Goal: Task Accomplishment & Management: Manage account settings

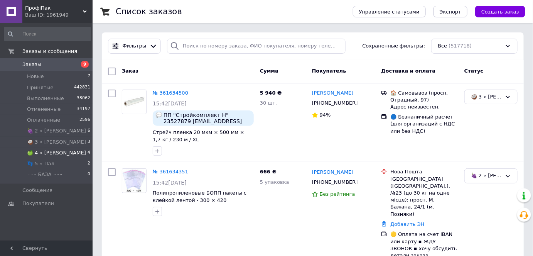
click at [64, 155] on li "🍏 4 ∘ [PERSON_NAME] 4" at bounding box center [47, 152] width 95 height 11
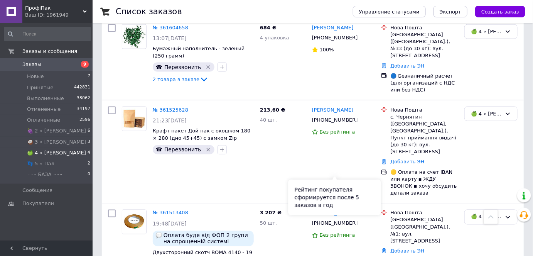
scroll to position [386, 0]
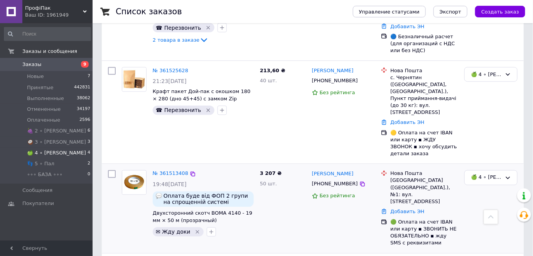
click at [327, 167] on div "[PERSON_NAME] [PHONE_NUMBER] Без рейтинга" at bounding box center [343, 208] width 69 height 83
click at [360, 181] on icon at bounding box center [363, 184] width 6 height 6
click at [361, 182] on icon at bounding box center [363, 184] width 5 height 5
click at [176, 171] on link "№ 361513408" at bounding box center [171, 174] width 36 height 6
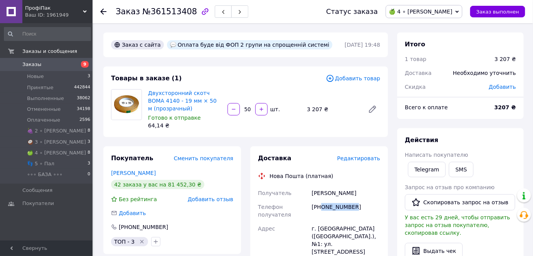
copy div "0664146150"
drag, startPoint x: 352, startPoint y: 204, endPoint x: 323, endPoint y: 206, distance: 29.8
click at [323, 206] on div "[PHONE_NUMBER]" at bounding box center [346, 211] width 72 height 22
click at [169, 8] on span "№361513408" at bounding box center [169, 11] width 55 height 9
copy span "361513408"
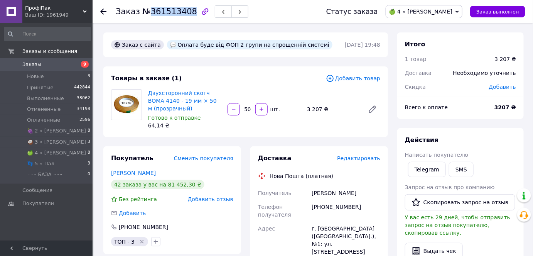
click at [169, 8] on span "№361513408" at bounding box center [169, 11] width 55 height 9
click at [446, 9] on span "🍏 4 ∘ [PERSON_NAME]" at bounding box center [420, 11] width 63 height 6
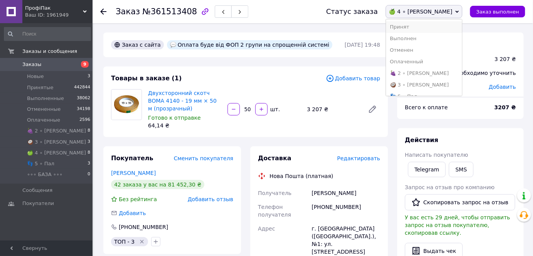
click at [447, 23] on li "Принят" at bounding box center [424, 27] width 76 height 12
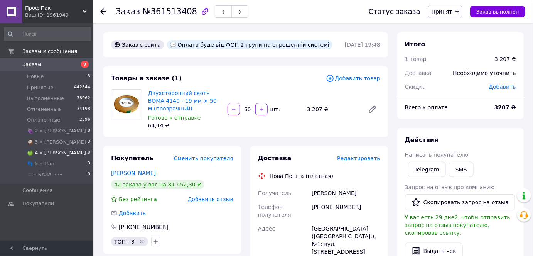
click at [47, 156] on span "🍏 4 ∘ [PERSON_NAME]" at bounding box center [56, 152] width 59 height 7
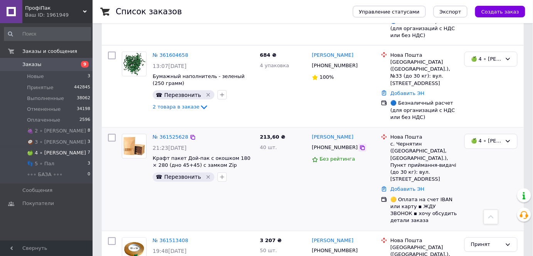
scroll to position [391, 0]
click at [360, 145] on icon at bounding box center [363, 148] width 6 height 6
click at [191, 135] on icon at bounding box center [193, 137] width 5 height 5
click at [471, 134] on div "🍏 4 ∘ [PERSON_NAME]" at bounding box center [491, 141] width 53 height 15
drag, startPoint x: 476, startPoint y: 105, endPoint x: 456, endPoint y: 123, distance: 26.5
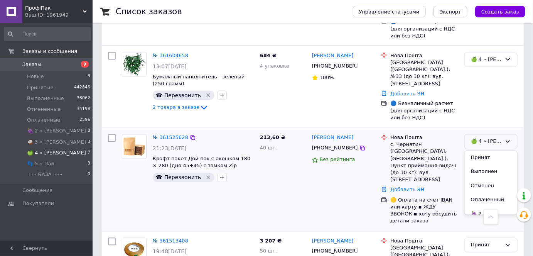
click at [483, 151] on li "Принят" at bounding box center [491, 158] width 52 height 14
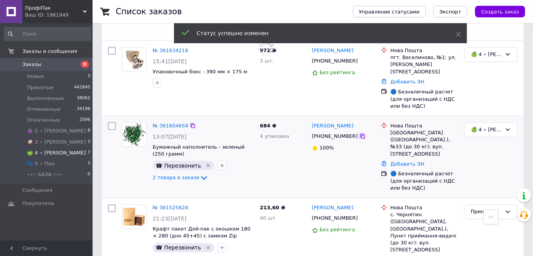
click at [360, 133] on icon at bounding box center [363, 136] width 6 height 6
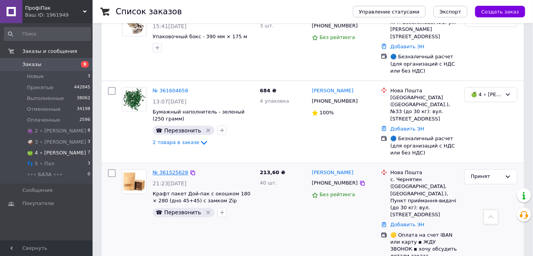
click at [170, 170] on link "№ 361525628" at bounding box center [171, 173] width 36 height 6
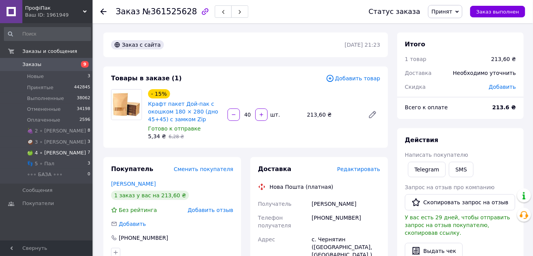
click at [69, 152] on li "🍏 4 ∘ [PERSON_NAME] 7" at bounding box center [47, 152] width 95 height 11
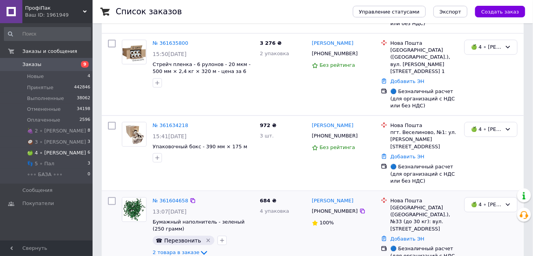
scroll to position [296, 0]
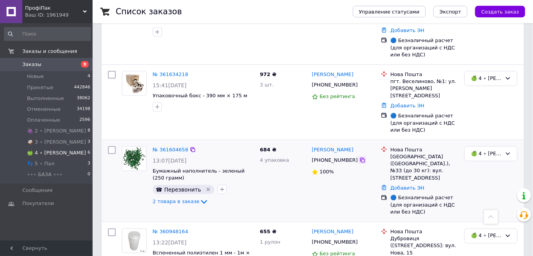
click at [360, 157] on icon at bounding box center [363, 160] width 6 height 6
click at [360, 82] on icon at bounding box center [363, 85] width 6 height 6
click at [165, 71] on link "№ 361634218" at bounding box center [171, 74] width 36 height 6
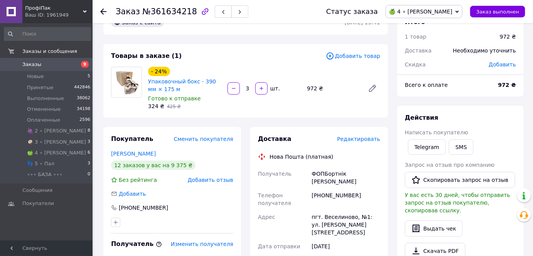
scroll to position [35, 0]
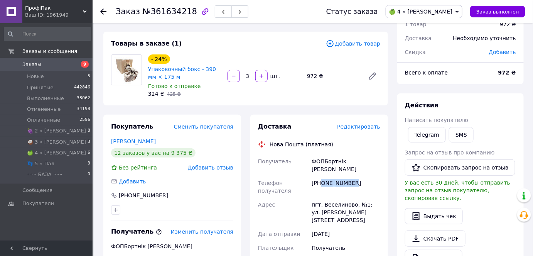
copy div "0934890329"
drag, startPoint x: 335, startPoint y: 186, endPoint x: 322, endPoint y: 178, distance: 15.6
click at [322, 178] on div "[PHONE_NUMBER]" at bounding box center [346, 187] width 72 height 22
click at [362, 176] on div "[PHONE_NUMBER]" at bounding box center [346, 187] width 72 height 22
drag, startPoint x: 343, startPoint y: 178, endPoint x: 323, endPoint y: 177, distance: 20.1
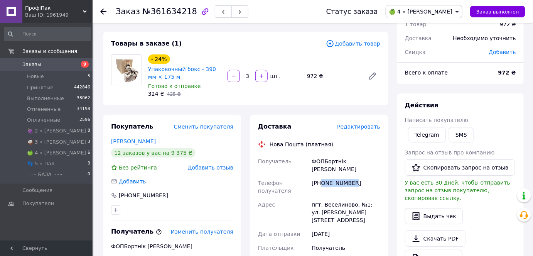
click at [323, 177] on div "[PHONE_NUMBER]" at bounding box center [346, 187] width 72 height 22
copy div "0934890329"
drag, startPoint x: 166, startPoint y: 200, endPoint x: 131, endPoint y: 198, distance: 34.4
click at [131, 198] on div "[PHONE_NUMBER]" at bounding box center [172, 195] width 122 height 8
click at [129, 195] on div "[PHONE_NUMBER]" at bounding box center [143, 195] width 51 height 8
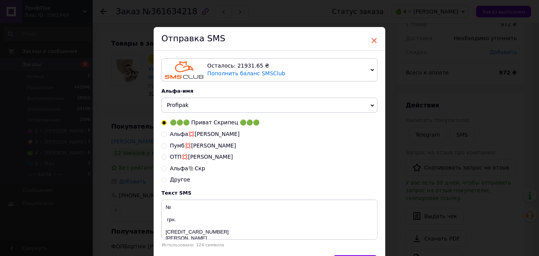
click at [375, 36] on span "×" at bounding box center [374, 40] width 7 height 13
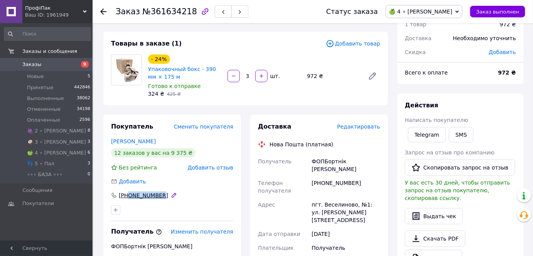
copy div "0662736370"
drag, startPoint x: 168, startPoint y: 195, endPoint x: 129, endPoint y: 194, distance: 39.0
click at [129, 194] on div "[PHONE_NUMBER]" at bounding box center [172, 195] width 122 height 8
click at [179, 11] on span "№361634218" at bounding box center [169, 11] width 55 height 9
copy span "361634218"
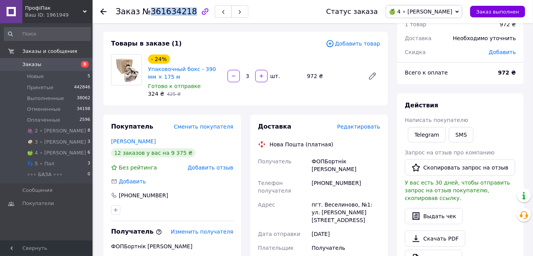
click at [179, 11] on span "№361634218" at bounding box center [169, 11] width 55 height 9
drag, startPoint x: 454, startPoint y: 14, endPoint x: 451, endPoint y: 23, distance: 9.8
click at [453, 14] on span "🍏 4 ∘ [PERSON_NAME]" at bounding box center [420, 11] width 63 height 6
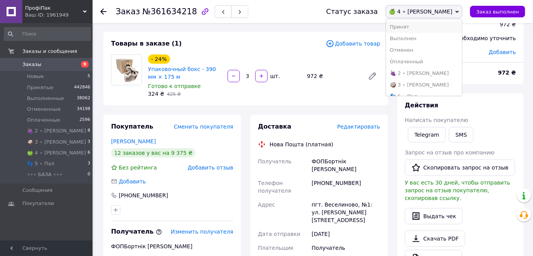
click at [449, 29] on li "Принят" at bounding box center [424, 27] width 76 height 12
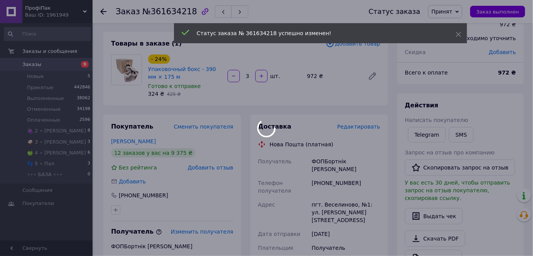
click at [46, 151] on div at bounding box center [266, 128] width 533 height 256
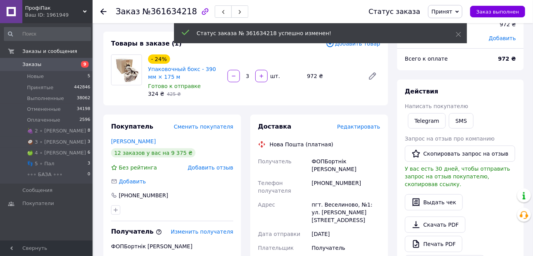
click at [52, 153] on span "🍏 4 ∘ [PERSON_NAME]" at bounding box center [56, 152] width 59 height 7
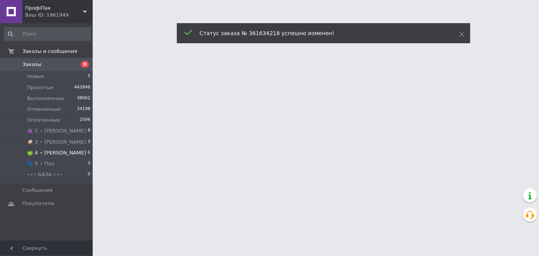
click at [56, 152] on li "🍏 4 ∘ [PERSON_NAME] 6" at bounding box center [47, 152] width 95 height 11
click at [460, 32] on icon at bounding box center [461, 34] width 5 height 5
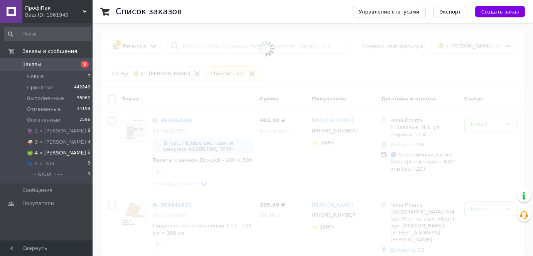
click at [67, 152] on li "🍏 4 ∘ [PERSON_NAME] 6" at bounding box center [47, 152] width 95 height 11
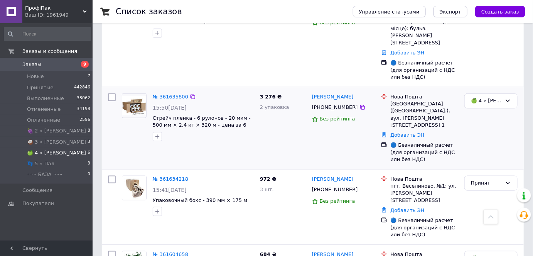
scroll to position [175, 0]
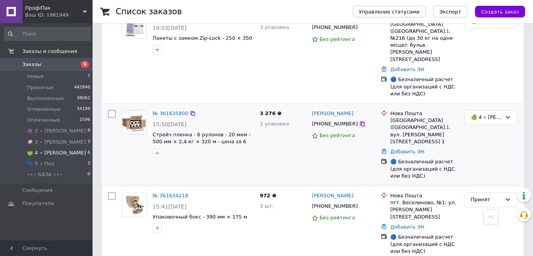
click at [360, 121] on icon at bounding box center [363, 124] width 6 height 6
click at [167, 110] on link "№ 361635800" at bounding box center [171, 113] width 36 height 6
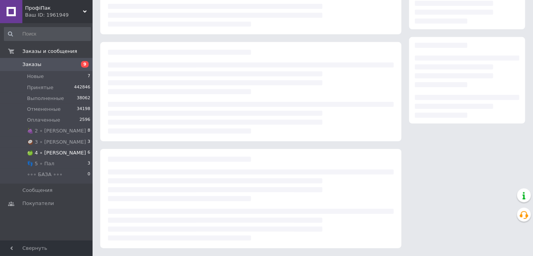
scroll to position [96, 0]
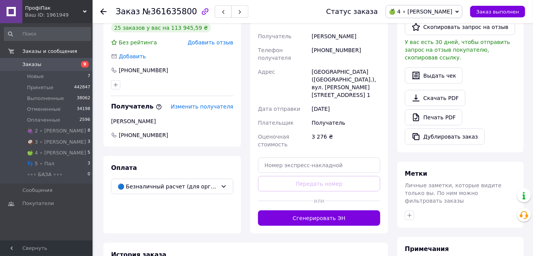
click at [439, 17] on span "🍏 4 ∘ [PERSON_NAME]" at bounding box center [424, 11] width 77 height 13
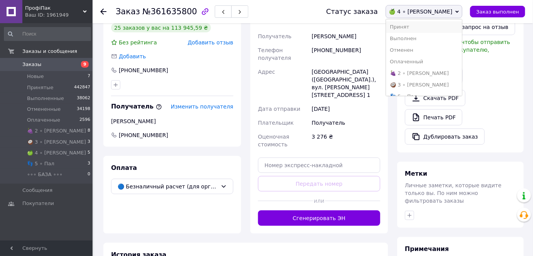
click at [439, 26] on li "Принят" at bounding box center [424, 27] width 76 height 12
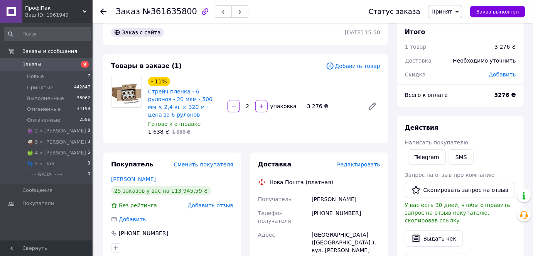
scroll to position [105, 0]
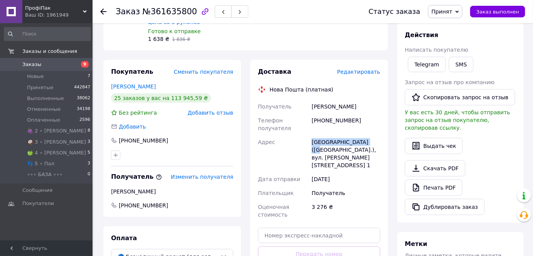
copy div "[GEOGRAPHIC_DATA] ([GEOGRAPHIC_DATA].),"
drag, startPoint x: 362, startPoint y: 133, endPoint x: 311, endPoint y: 133, distance: 51.3
click at [311, 135] on div "[GEOGRAPHIC_DATA] ([GEOGRAPHIC_DATA].), вул. [PERSON_NAME][STREET_ADDRESS] 1" at bounding box center [346, 153] width 72 height 37
drag, startPoint x: 342, startPoint y: 142, endPoint x: 349, endPoint y: 140, distance: 6.8
click at [342, 142] on div "[GEOGRAPHIC_DATA] ([GEOGRAPHIC_DATA].), вул. [PERSON_NAME][STREET_ADDRESS] 1" at bounding box center [346, 153] width 72 height 37
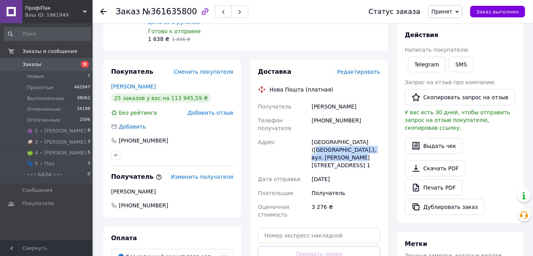
copy div ", вул. [PERSON_NAME][STREET_ADDRESS] 1"
drag, startPoint x: 360, startPoint y: 132, endPoint x: 377, endPoint y: 147, distance: 22.5
click at [377, 147] on div "[GEOGRAPHIC_DATA] ([GEOGRAPHIC_DATA].), вул. [PERSON_NAME][STREET_ADDRESS] 1" at bounding box center [346, 153] width 72 height 37
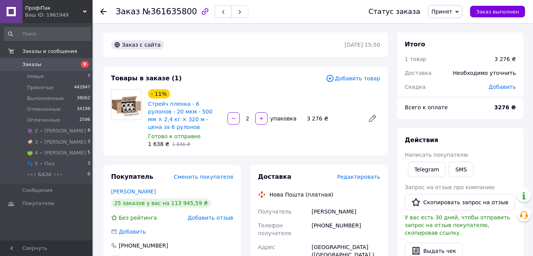
click at [108, 14] on div at bounding box center [107, 11] width 15 height 23
click at [108, 12] on div at bounding box center [107, 11] width 15 height 23
click at [105, 10] on icon at bounding box center [103, 11] width 6 height 6
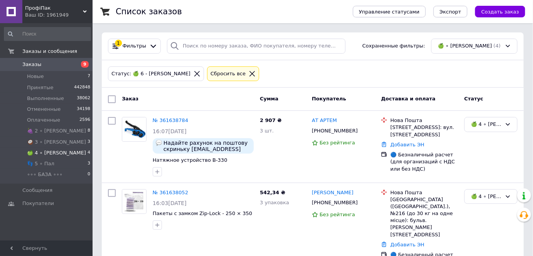
click at [249, 74] on icon at bounding box center [252, 73] width 7 height 7
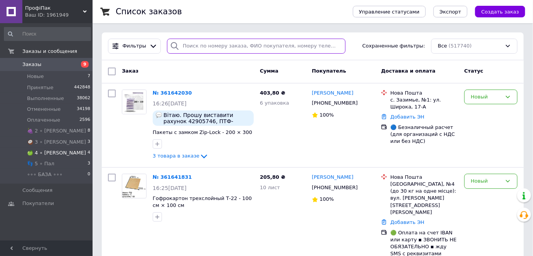
click at [214, 46] on input "search" at bounding box center [256, 46] width 179 height 15
paste input "361634218"
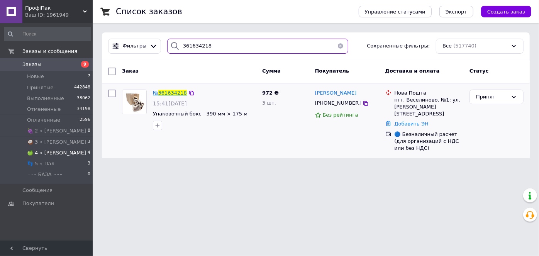
type input "361634218"
click at [172, 93] on span "361634218" at bounding box center [172, 93] width 29 height 6
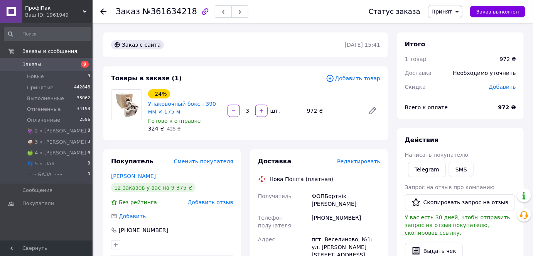
scroll to position [70, 0]
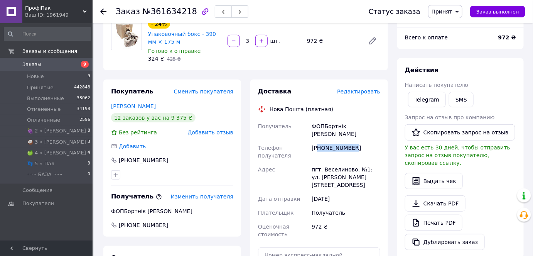
copy div "80934890329"
copy div "0934890329"
drag, startPoint x: 352, startPoint y: 141, endPoint x: 322, endPoint y: 141, distance: 30.1
click at [322, 141] on div "[PHONE_NUMBER]" at bounding box center [346, 152] width 72 height 22
click at [366, 164] on div "пгт. Веселиново, №1: ул. [PERSON_NAME][STREET_ADDRESS]" at bounding box center [346, 176] width 72 height 29
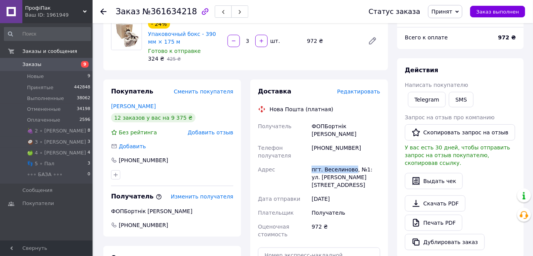
drag, startPoint x: 352, startPoint y: 160, endPoint x: 283, endPoint y: 156, distance: 69.2
click at [283, 156] on div "Получатель ФОПБортнік [PERSON_NAME] получателя [PHONE_NUMBER] [GEOGRAPHIC_DATA]…" at bounding box center [319, 180] width 125 height 122
click at [323, 144] on div "[PHONE_NUMBER]" at bounding box center [346, 152] width 72 height 22
click at [345, 162] on div "пгт. Веселиново, №1: ул. [PERSON_NAME][STREET_ADDRESS]" at bounding box center [346, 176] width 72 height 29
drag, startPoint x: 352, startPoint y: 158, endPoint x: 367, endPoint y: 174, distance: 21.8
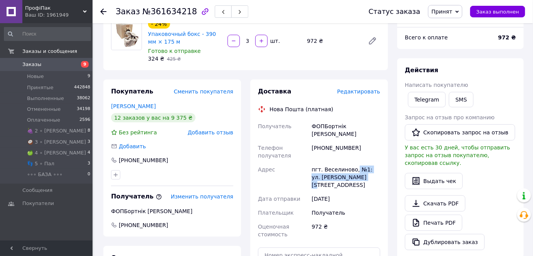
click at [367, 174] on div "пгт. Веселиново, №1: ул. [PERSON_NAME][STREET_ADDRESS]" at bounding box center [346, 176] width 72 height 29
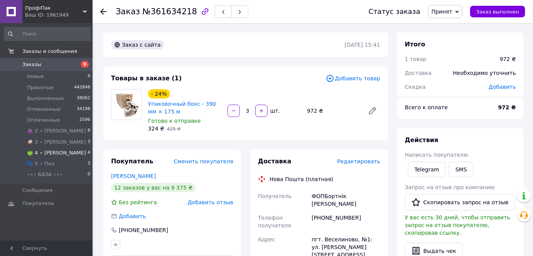
click at [60, 150] on li "🍏 4 ∘ [PERSON_NAME] 4" at bounding box center [47, 152] width 95 height 11
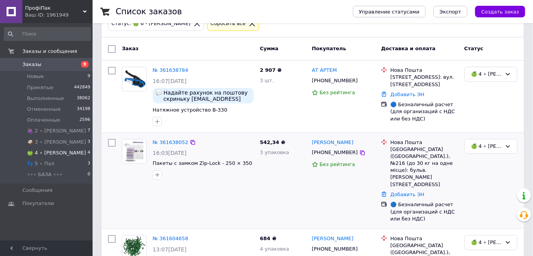
scroll to position [35, 0]
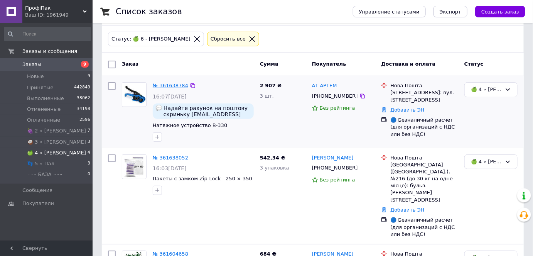
click at [167, 87] on link "№ 361638784" at bounding box center [171, 86] width 36 height 6
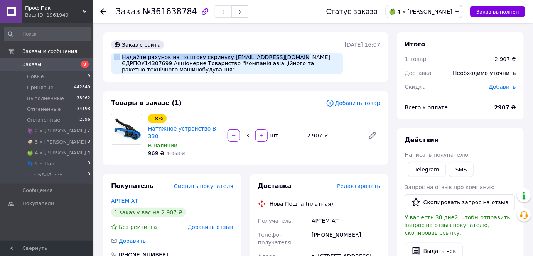
drag, startPoint x: 311, startPoint y: 55, endPoint x: 283, endPoint y: 57, distance: 27.8
click at [283, 57] on div "Надайте рахунок на поштову скриньку [EMAIL_ADDRESS][DOMAIN_NAME] ЄДРПОУ14307699…" at bounding box center [227, 63] width 232 height 22
click at [311, 59] on div "Надайте рахунок на поштову скриньку [EMAIL_ADDRESS][DOMAIN_NAME] ЄДРПОУ14307699…" at bounding box center [227, 63] width 232 height 22
drag, startPoint x: 311, startPoint y: 54, endPoint x: 288, endPoint y: 59, distance: 23.3
click at [288, 59] on div "Надайте рахунок на поштову скриньку [EMAIL_ADDRESS][DOMAIN_NAME] ЄДРПОУ14307699…" at bounding box center [227, 63] width 232 height 22
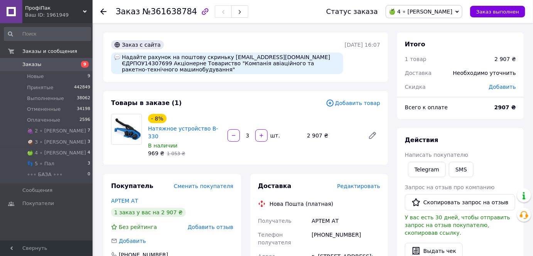
click at [288, 59] on div "Надайте рахунок на поштову скриньку [EMAIL_ADDRESS][DOMAIN_NAME] ЄДРПОУ14307699…" at bounding box center [227, 63] width 232 height 22
drag, startPoint x: 281, startPoint y: 56, endPoint x: 303, endPoint y: 57, distance: 22.1
click at [303, 57] on div "Надайте рахунок на поштову скриньку [EMAIL_ADDRESS][DOMAIN_NAME] ЄДРПОУ14307699…" at bounding box center [227, 63] width 232 height 22
click at [451, 15] on span "🍏 4 ∘ [PERSON_NAME]" at bounding box center [424, 11] width 77 height 13
click at [0, 0] on li "Принят" at bounding box center [0, 0] width 0 height 0
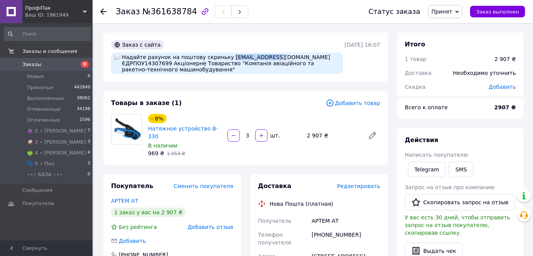
drag, startPoint x: 258, startPoint y: 56, endPoint x: 221, endPoint y: 59, distance: 37.6
click at [221, 59] on div "Надайте рахунок на поштову скриньку [EMAIL_ADDRESS][DOMAIN_NAME] ЄДРПОУ14307699…" at bounding box center [227, 63] width 232 height 22
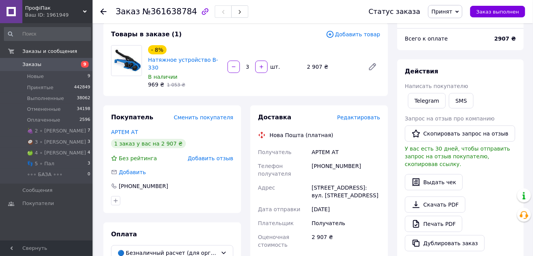
scroll to position [70, 0]
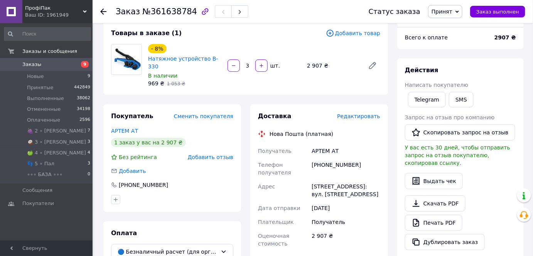
click at [359, 160] on div "[PHONE_NUMBER]" at bounding box center [346, 169] width 72 height 22
drag, startPoint x: 359, startPoint y: 176, endPoint x: 309, endPoint y: 173, distance: 50.6
click at [309, 173] on div "Получатель [PERSON_NAME] АТ Телефон получателя [PHONE_NUMBER] Адрес [STREET_ADD…" at bounding box center [319, 197] width 125 height 107
drag, startPoint x: 355, startPoint y: 161, endPoint x: 322, endPoint y: 157, distance: 33.0
click at [322, 158] on div "[PHONE_NUMBER]" at bounding box center [346, 169] width 72 height 22
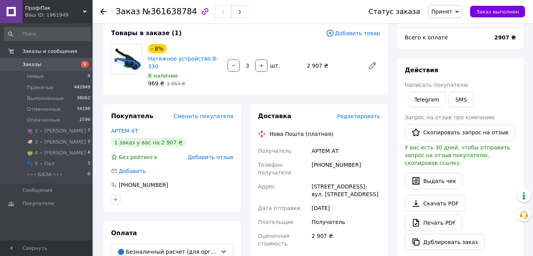
click at [344, 179] on div "[STREET_ADDRESS]: вул. [STREET_ADDRESS]" at bounding box center [346, 190] width 72 height 22
drag, startPoint x: 361, startPoint y: 177, endPoint x: 346, endPoint y: 190, distance: 19.7
click at [372, 189] on div "[STREET_ADDRESS]: вул. [STREET_ADDRESS]" at bounding box center [346, 190] width 72 height 22
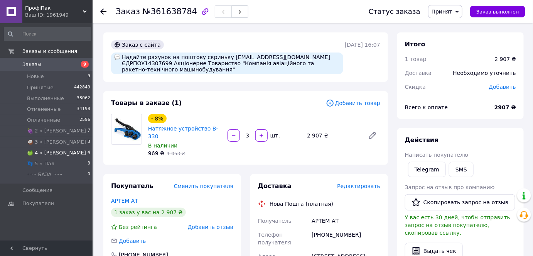
click at [51, 151] on span "🍏 4 ∘ [PERSON_NAME]" at bounding box center [56, 152] width 59 height 7
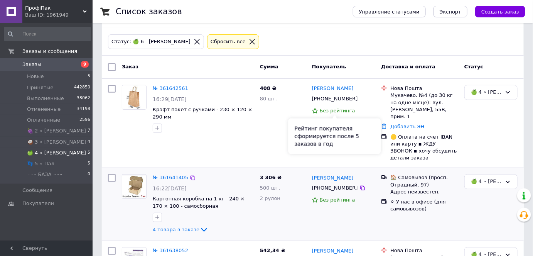
scroll to position [70, 0]
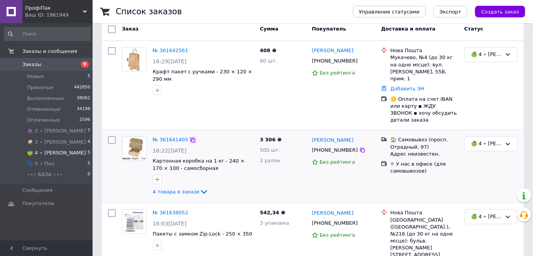
click at [192, 136] on div at bounding box center [193, 140] width 8 height 8
click at [190, 137] on icon at bounding box center [193, 140] width 6 height 6
drag, startPoint x: 476, startPoint y: 129, endPoint x: 479, endPoint y: 134, distance: 5.5
click at [477, 140] on div "🍏 4 ∘ [PERSON_NAME]" at bounding box center [486, 144] width 31 height 8
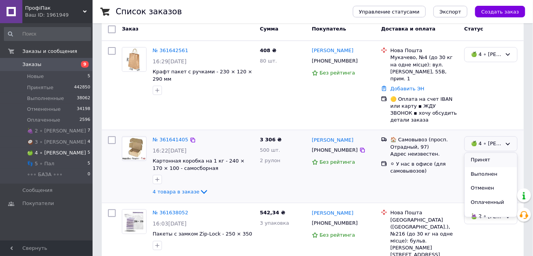
click at [486, 153] on li "Принят" at bounding box center [491, 160] width 52 height 14
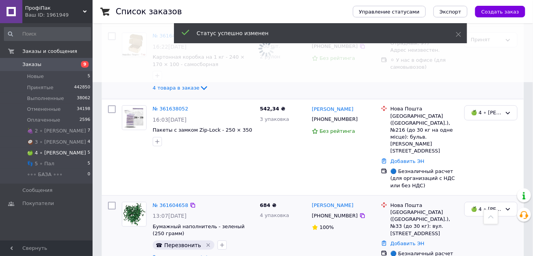
scroll to position [175, 0]
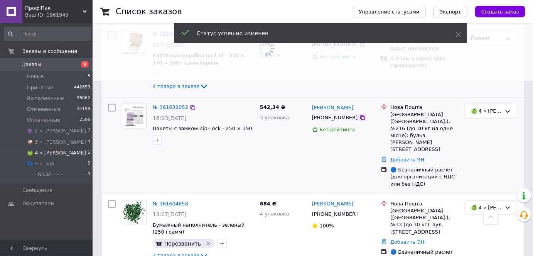
click at [360, 115] on icon at bounding box center [363, 118] width 6 height 6
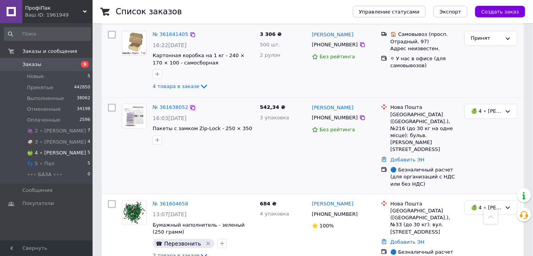
click at [190, 105] on icon at bounding box center [193, 108] width 6 height 6
click at [167, 104] on link "№ 361638052" at bounding box center [171, 107] width 36 height 6
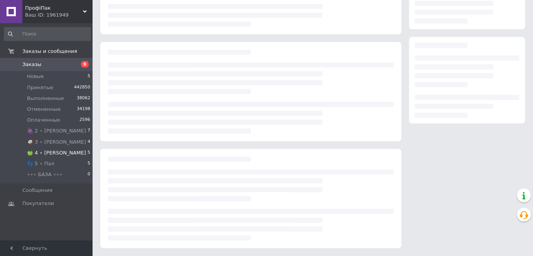
scroll to position [96, 0]
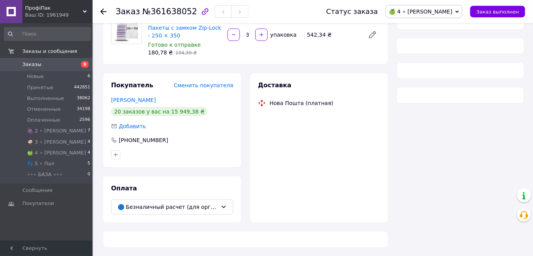
drag, startPoint x: 454, startPoint y: 10, endPoint x: 452, endPoint y: 22, distance: 11.7
click at [453, 11] on span "🍏 4 ∘ [PERSON_NAME]" at bounding box center [420, 11] width 63 height 6
click at [452, 23] on li "Принят" at bounding box center [424, 27] width 76 height 12
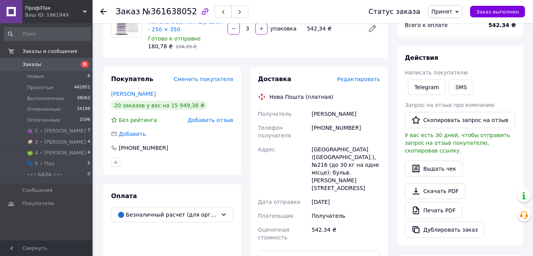
scroll to position [35, 0]
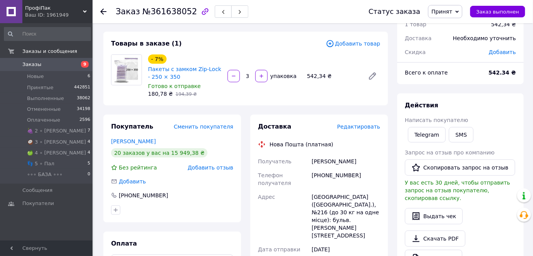
click at [193, 154] on div "20 заказов у вас на 15 949,38 ₴" at bounding box center [172, 152] width 122 height 9
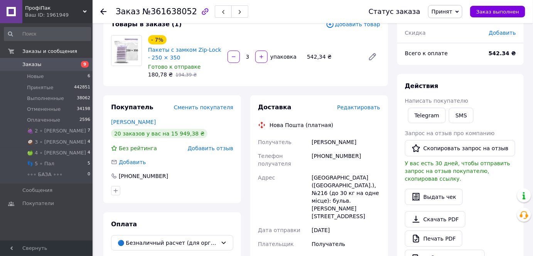
scroll to position [70, 0]
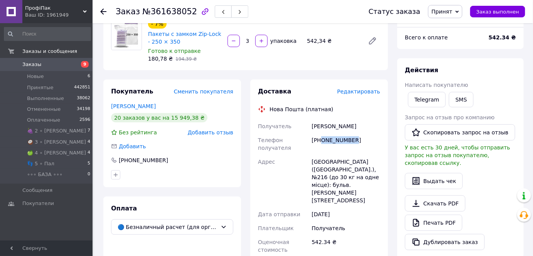
drag, startPoint x: 327, startPoint y: 143, endPoint x: 321, endPoint y: 140, distance: 6.6
click at [321, 140] on div "[PHONE_NUMBER]" at bounding box center [346, 144] width 72 height 22
click at [345, 157] on div "[GEOGRAPHIC_DATA] ([GEOGRAPHIC_DATA].), №216 (до 30 кг на одне місце): бульв. […" at bounding box center [346, 181] width 72 height 52
drag, startPoint x: 359, startPoint y: 161, endPoint x: 289, endPoint y: 161, distance: 70.2
click at [289, 161] on div "Получатель [PERSON_NAME] Телефон получателя [PHONE_NUMBER] Адрес [GEOGRAPHIC_DA…" at bounding box center [319, 187] width 125 height 137
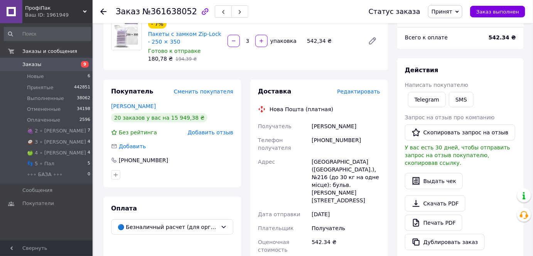
click at [365, 166] on div "[GEOGRAPHIC_DATA] ([GEOGRAPHIC_DATA].), №216 (до 30 кг на одне місце): бульв. […" at bounding box center [346, 181] width 72 height 52
drag, startPoint x: 361, startPoint y: 161, endPoint x: 377, endPoint y: 179, distance: 24.6
click at [377, 179] on div "[GEOGRAPHIC_DATA] ([GEOGRAPHIC_DATA].), №216 (до 30 кг на одне місце): бульв. […" at bounding box center [346, 181] width 72 height 52
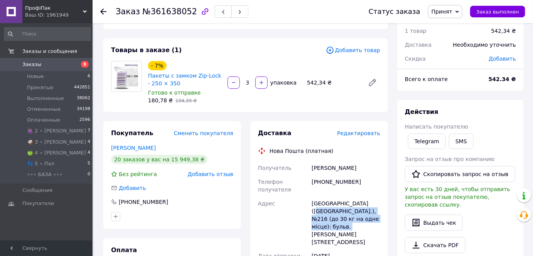
scroll to position [0, 0]
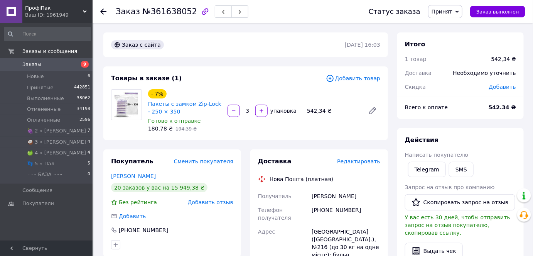
click at [102, 10] on use at bounding box center [103, 11] width 6 height 6
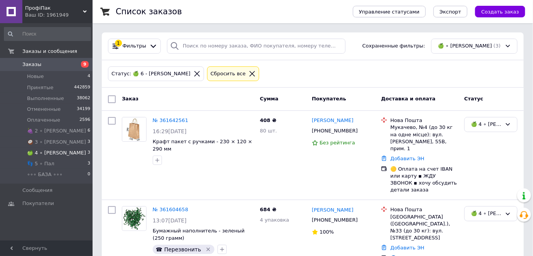
click at [249, 74] on icon at bounding box center [252, 73] width 7 height 7
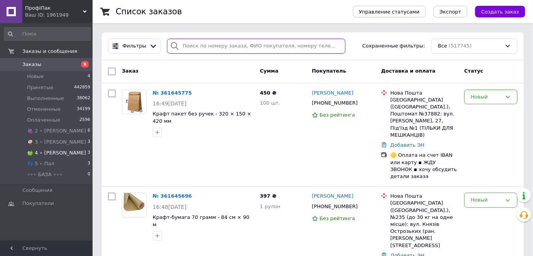
click at [215, 44] on input "search" at bounding box center [256, 46] width 179 height 15
paste input "360494731"
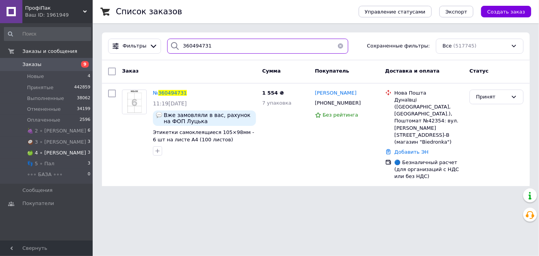
type input "360494731"
click at [54, 152] on li "🍏 4 ∘ [PERSON_NAME] 3" at bounding box center [47, 152] width 95 height 11
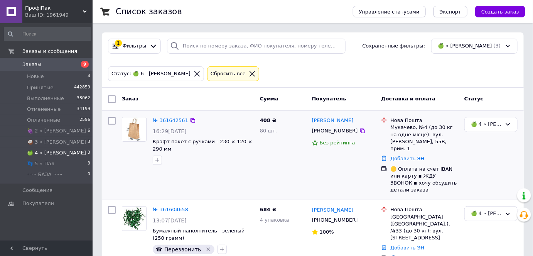
scroll to position [81, 0]
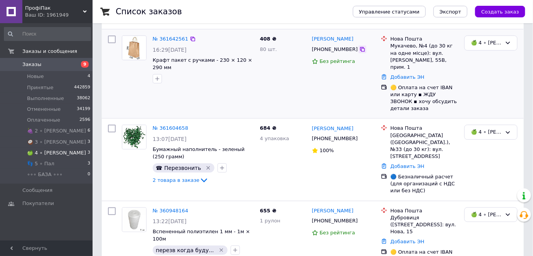
click at [359, 49] on div at bounding box center [363, 50] width 8 height 8
click at [360, 49] on icon at bounding box center [363, 49] width 6 height 6
click at [190, 37] on icon at bounding box center [193, 39] width 6 height 6
click at [472, 42] on div "🍏 4 ∘ [PERSON_NAME]" at bounding box center [486, 43] width 31 height 8
drag, startPoint x: 477, startPoint y: 52, endPoint x: 477, endPoint y: 64, distance: 12.0
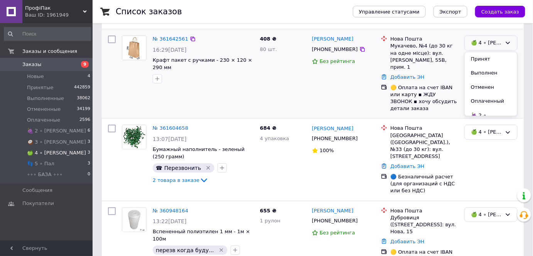
click at [477, 54] on li "Принят" at bounding box center [491, 59] width 52 height 14
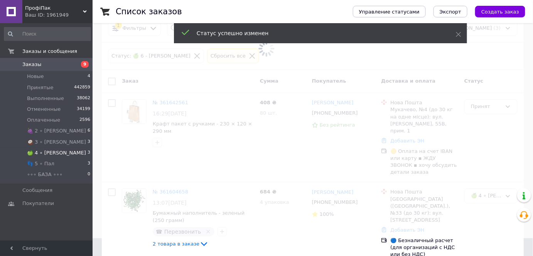
scroll to position [0, 0]
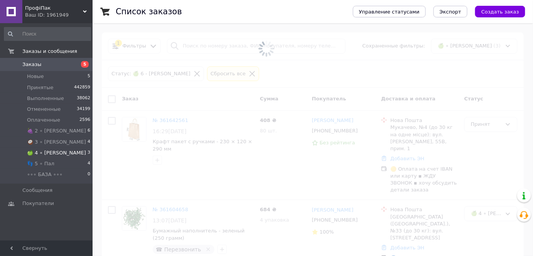
click at [44, 151] on span "🍏 4 ∘ [PERSON_NAME]" at bounding box center [56, 152] width 59 height 7
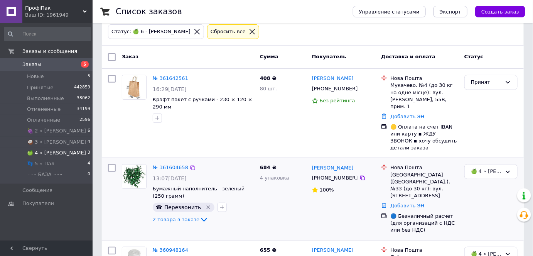
scroll to position [70, 0]
